Goal: Communication & Community: Answer question/provide support

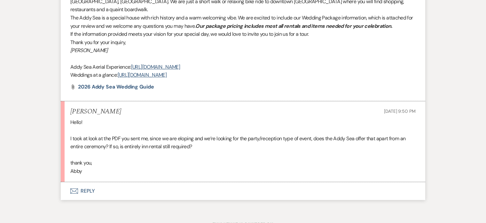
scroll to position [439, 0]
click at [88, 183] on button "Envelope Reply" at bounding box center [243, 191] width 365 height 18
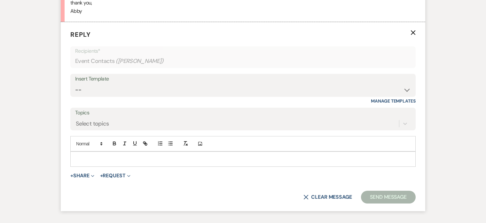
scroll to position [601, 0]
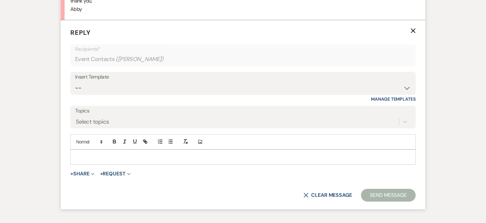
click at [125, 154] on p at bounding box center [243, 157] width 335 height 7
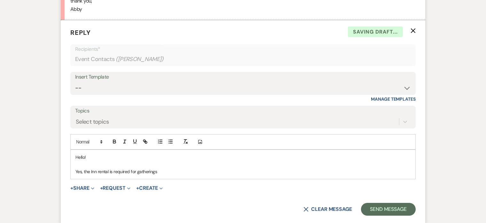
click at [135, 168] on p "Yes, the Inn rental is required for gatherings" at bounding box center [243, 171] width 335 height 7
click at [168, 168] on p "Yes, the Inn rental is required for event gatherings" at bounding box center [243, 171] width 335 height 7
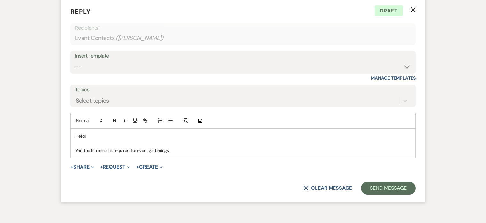
scroll to position [629, 0]
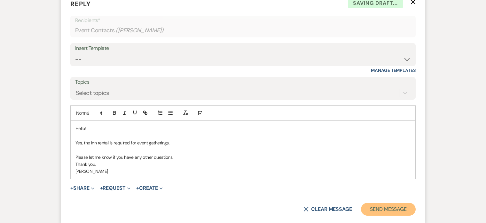
click at [387, 203] on button "Send Message" at bounding box center [388, 209] width 55 height 13
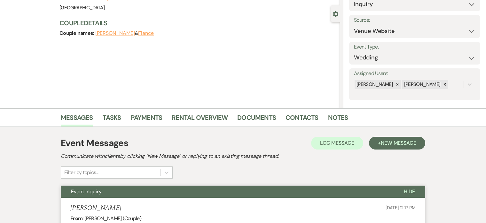
scroll to position [0, 0]
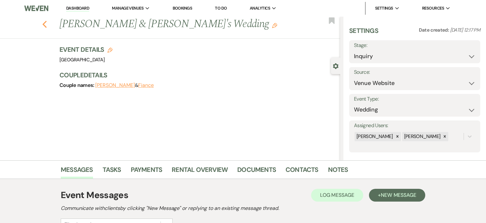
click at [44, 23] on use "button" at bounding box center [45, 24] width 4 height 7
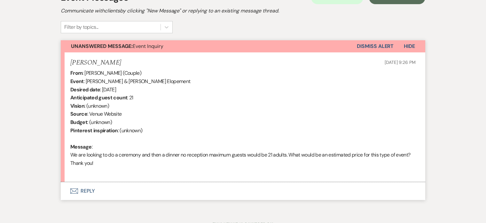
scroll to position [199, 0]
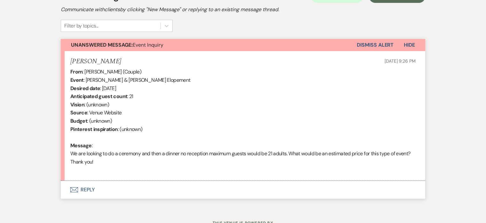
click at [84, 188] on button "Envelope Reply" at bounding box center [243, 190] width 365 height 18
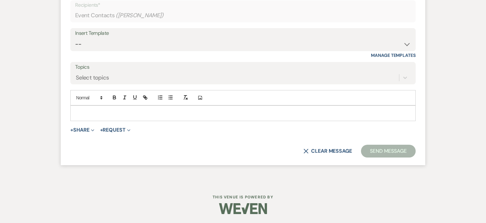
scroll to position [405, 0]
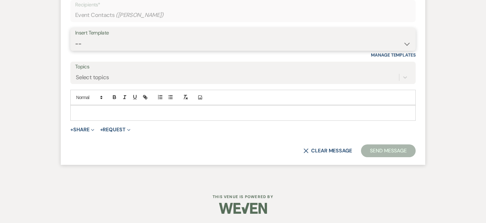
click at [156, 38] on select "-- 2024-25 Follow Up Buy Out Details Menu Tasting Invite Booking Email 2025-Wed…" at bounding box center [243, 44] width 336 height 12
select select "5321"
click at [75, 38] on select "-- 2024-25 Follow Up Buy Out Details Menu Tasting Invite Booking Email 2025-Wed…" at bounding box center [243, 44] width 336 height 12
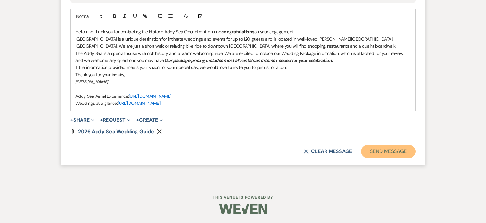
click at [384, 149] on button "Send Message" at bounding box center [388, 151] width 55 height 13
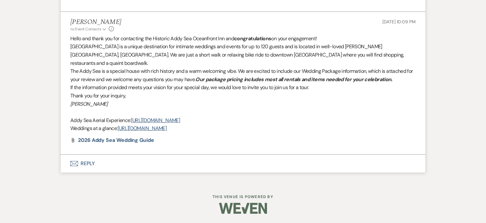
scroll to position [360, 0]
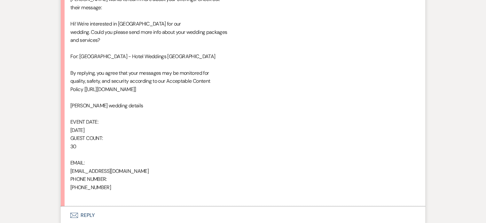
scroll to position [406, 0]
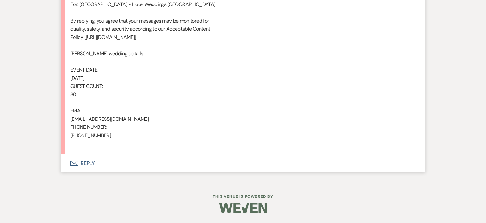
click at [90, 164] on button "Envelope Reply" at bounding box center [243, 164] width 365 height 18
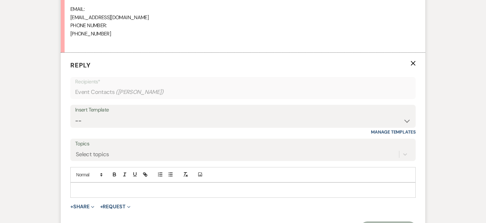
scroll to position [515, 0]
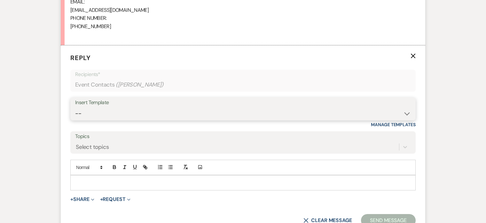
click at [188, 111] on select "-- 2024-25 Follow Up Buy Out Details Menu Tasting Invite Booking Email 2025-Wed…" at bounding box center [243, 114] width 336 height 12
select select "5321"
click at [75, 108] on select "-- 2024-25 Follow Up Buy Out Details Menu Tasting Invite Booking Email 2025-Wed…" at bounding box center [243, 114] width 336 height 12
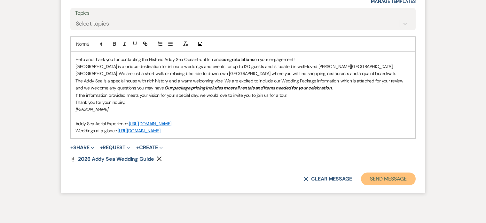
click at [388, 179] on button "Send Message" at bounding box center [388, 179] width 55 height 13
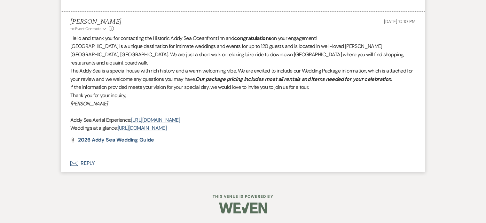
scroll to position [541, 0]
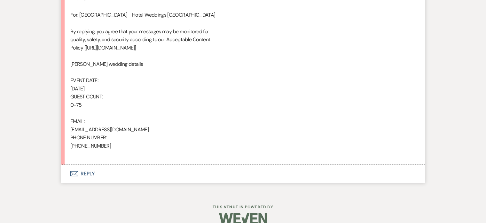
scroll to position [406, 0]
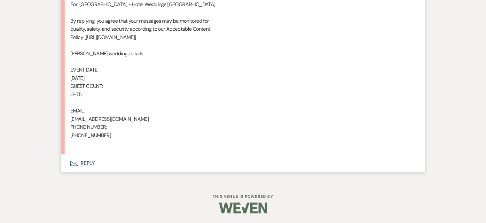
click at [92, 165] on button "Envelope Reply" at bounding box center [243, 164] width 365 height 18
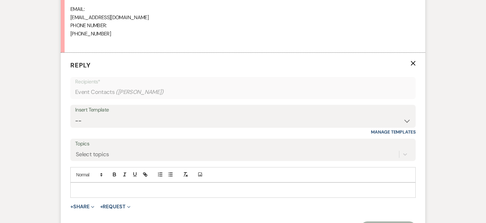
scroll to position [515, 0]
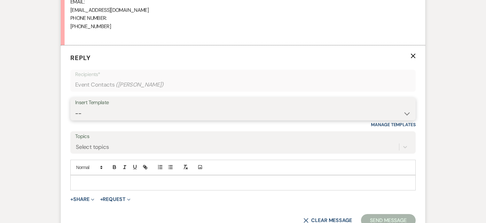
click at [165, 109] on select "-- 2024-25 Follow Up Buy Out Details Menu Tasting Invite Booking Email 2025-Wed…" at bounding box center [243, 114] width 336 height 12
select select "5321"
click at [75, 108] on select "-- 2024-25 Follow Up Buy Out Details Menu Tasting Invite Booking Email 2025-Wed…" at bounding box center [243, 114] width 336 height 12
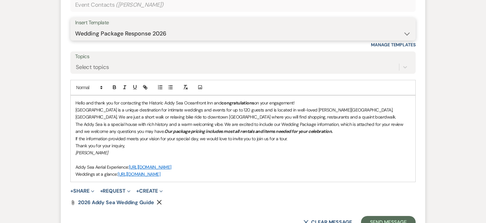
scroll to position [605, 0]
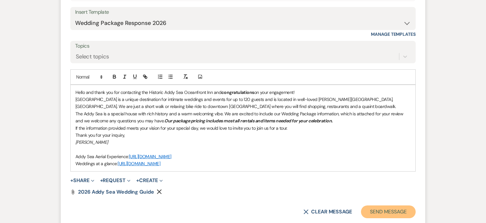
click at [397, 210] on button "Send Message" at bounding box center [388, 212] width 55 height 13
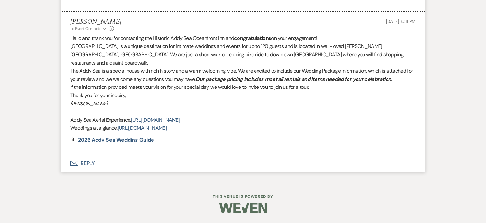
scroll to position [541, 0]
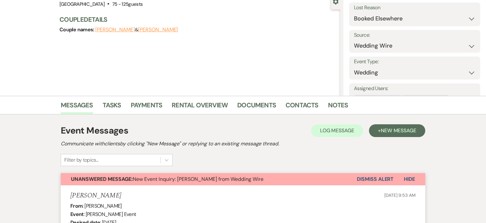
scroll to position [72, 0]
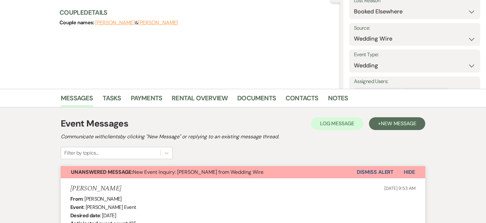
click at [409, 171] on span "Hide" at bounding box center [409, 172] width 11 height 7
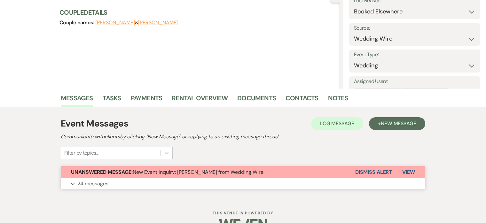
click at [373, 178] on button "Dismiss Alert" at bounding box center [374, 172] width 37 height 12
